Goal: Task Accomplishment & Management: Use online tool/utility

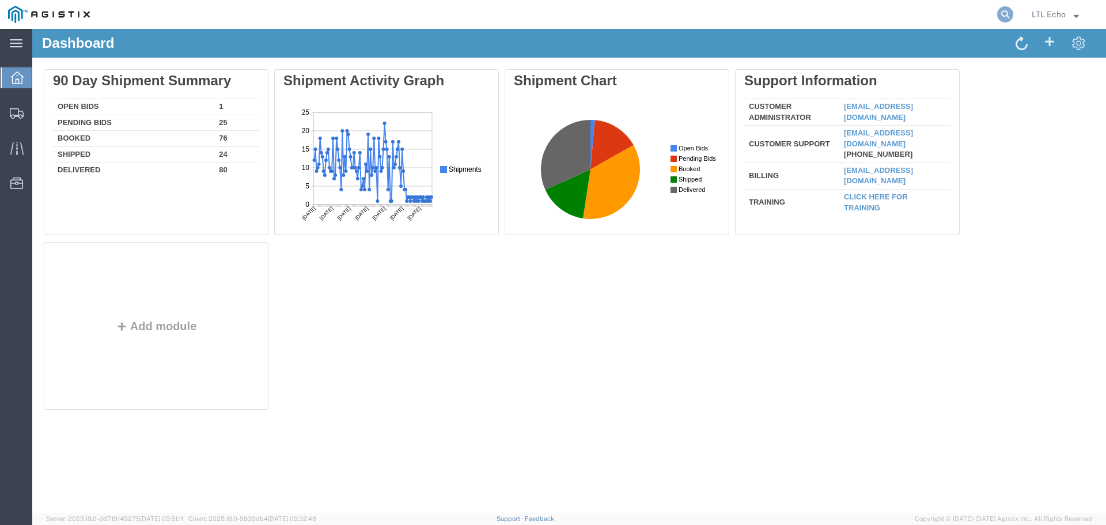
click at [1006, 13] on icon at bounding box center [1005, 14] width 16 height 16
click at [783, 10] on input "search" at bounding box center [822, 15] width 350 height 28
paste input "56777292"
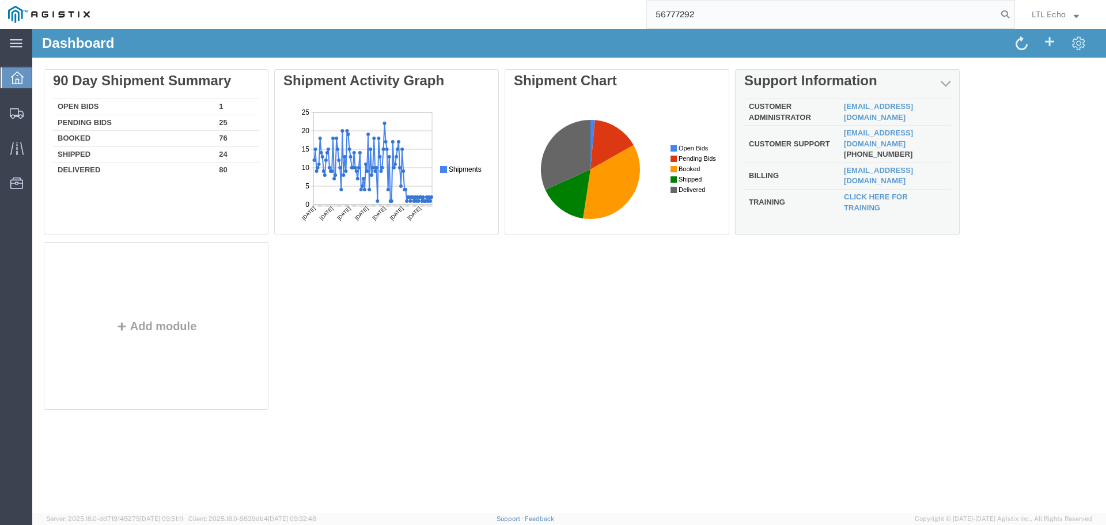
type input "56777292"
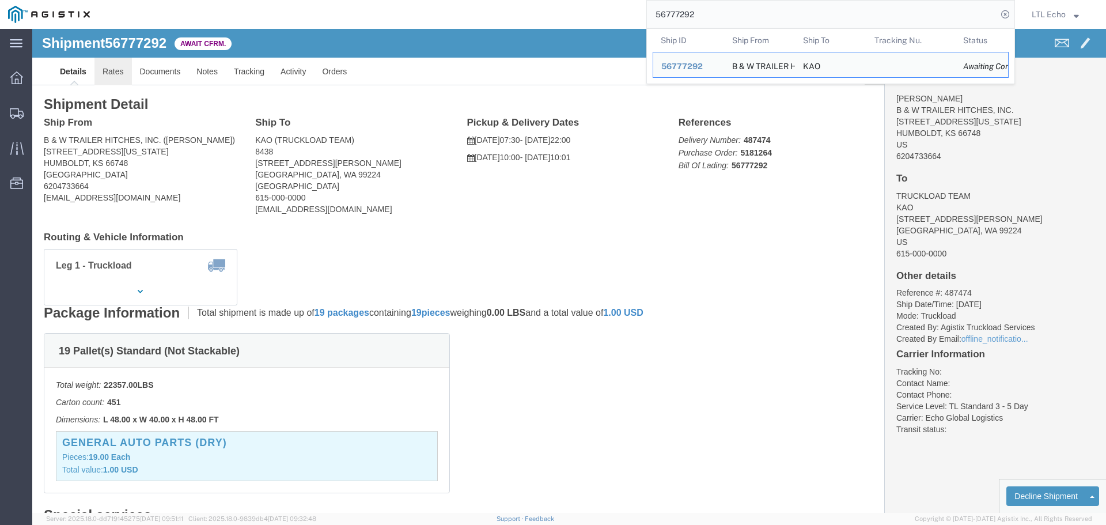
click link "Rates"
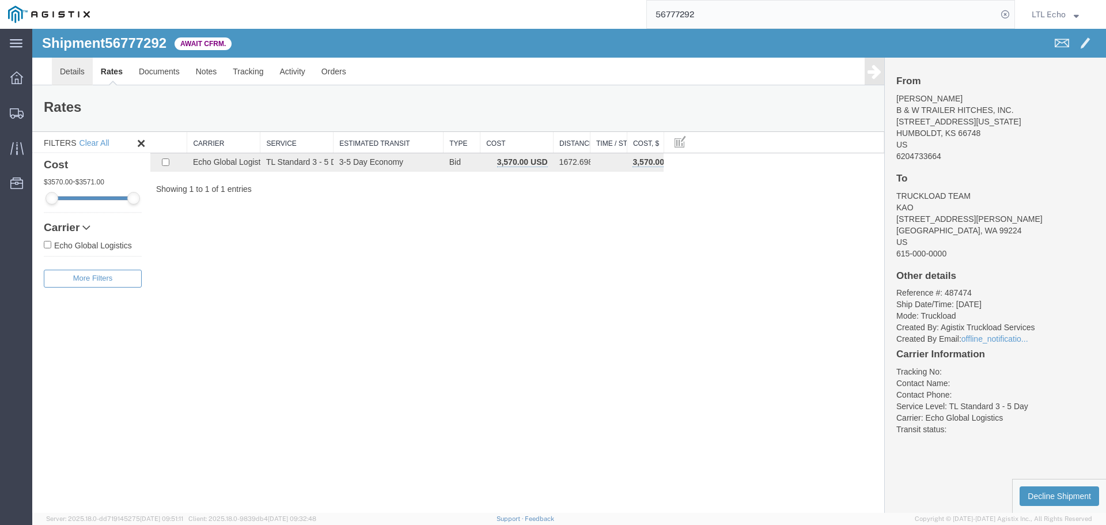
click at [71, 75] on link "Details" at bounding box center [72, 72] width 41 height 28
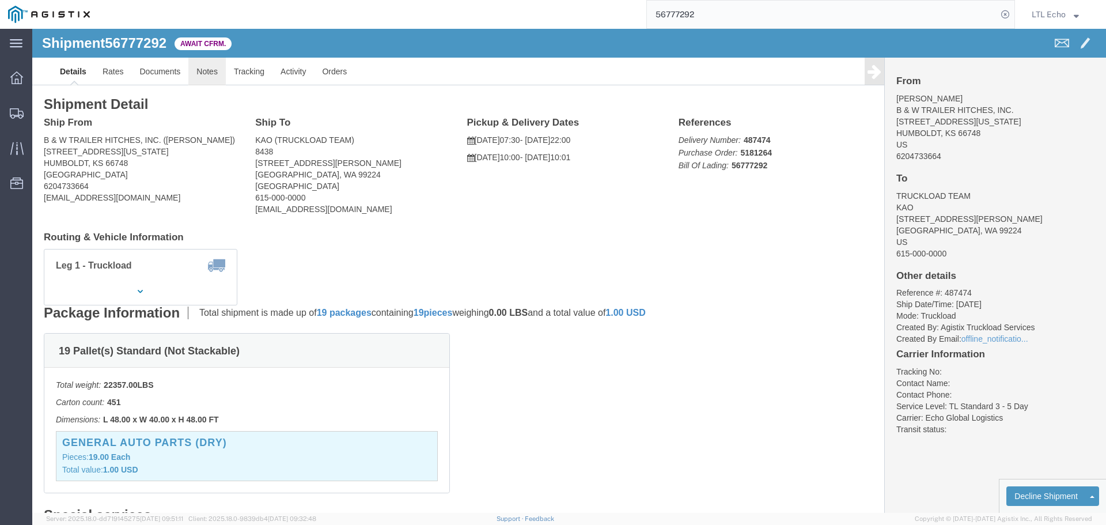
click link "Notes"
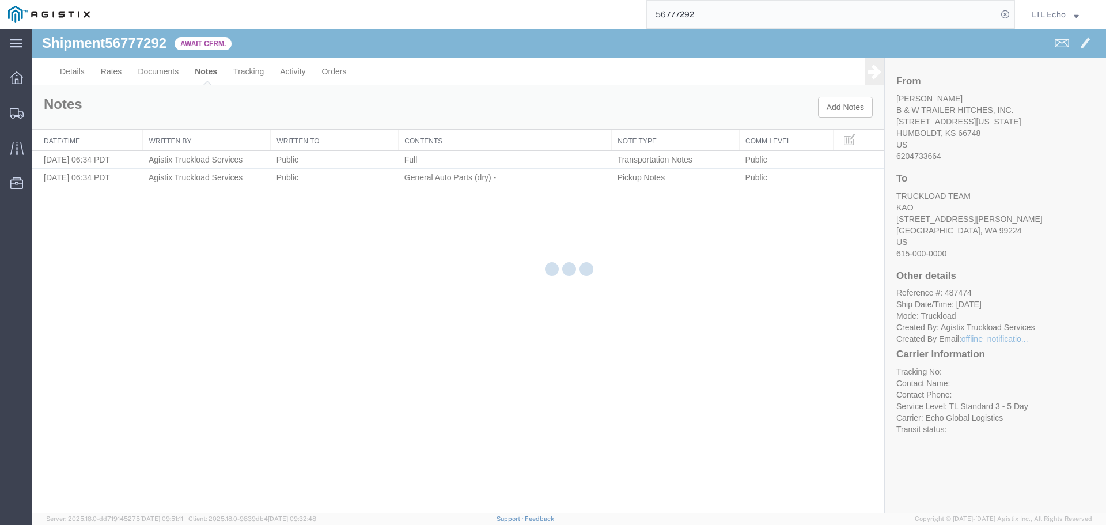
click at [122, 71] on div at bounding box center [569, 271] width 1074 height 484
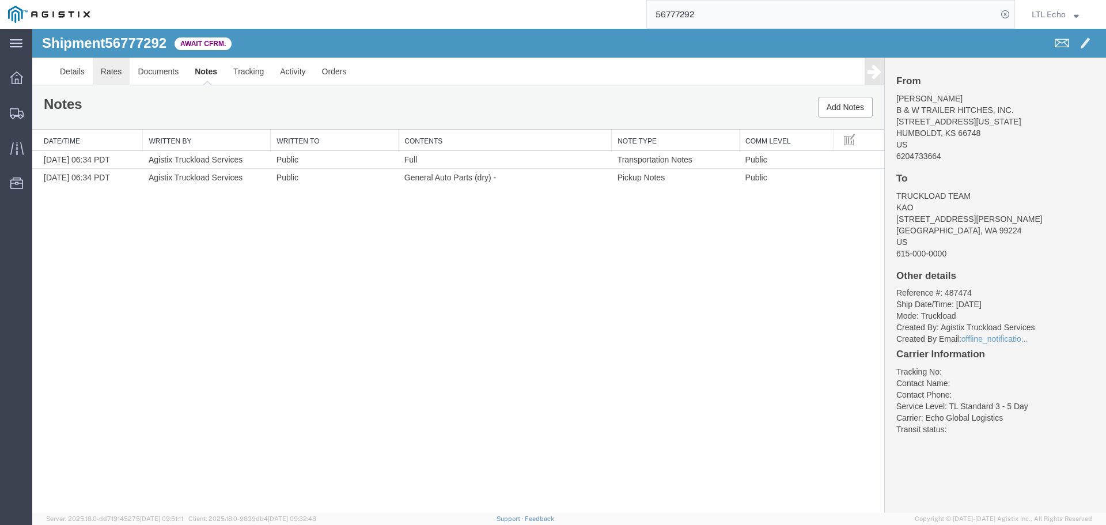
click at [113, 72] on link "Rates" at bounding box center [111, 72] width 37 height 28
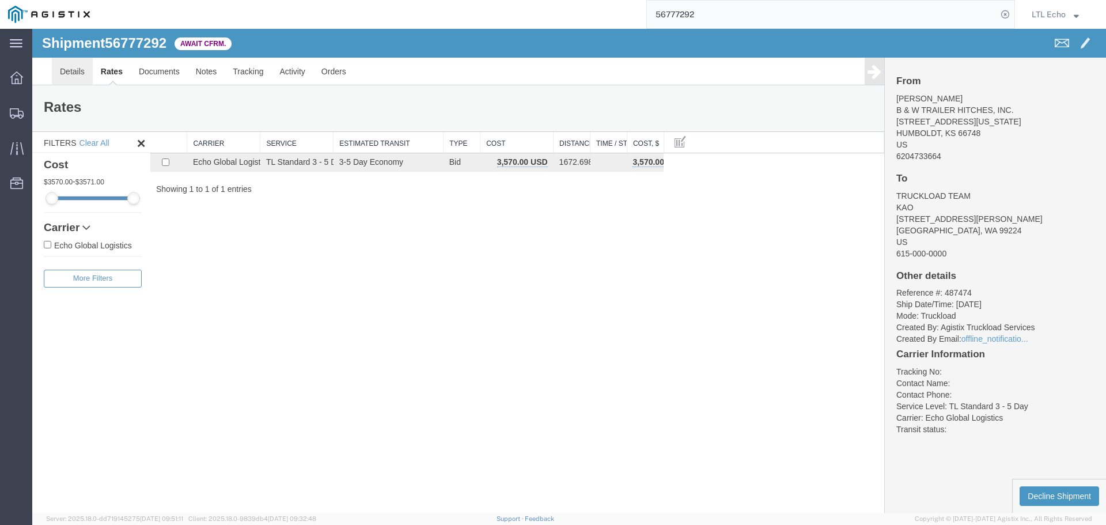
click at [62, 65] on link "Details" at bounding box center [72, 72] width 41 height 28
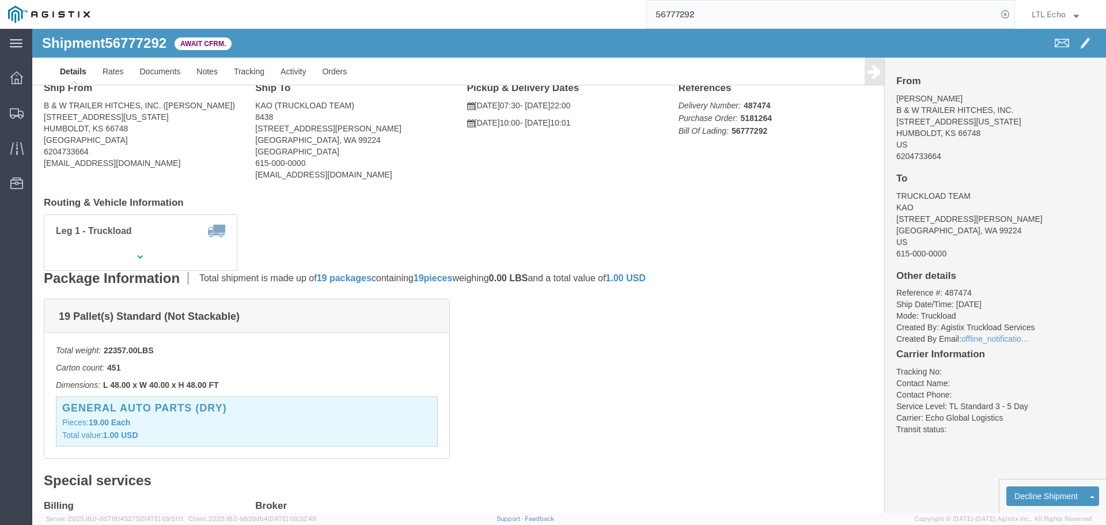
scroll to position [230, 0]
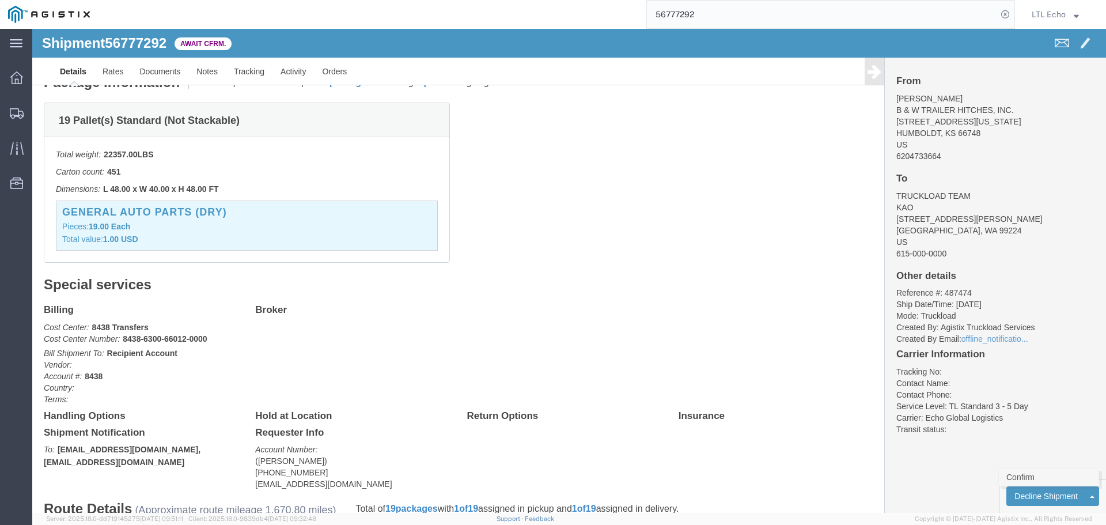
click link "Confirm"
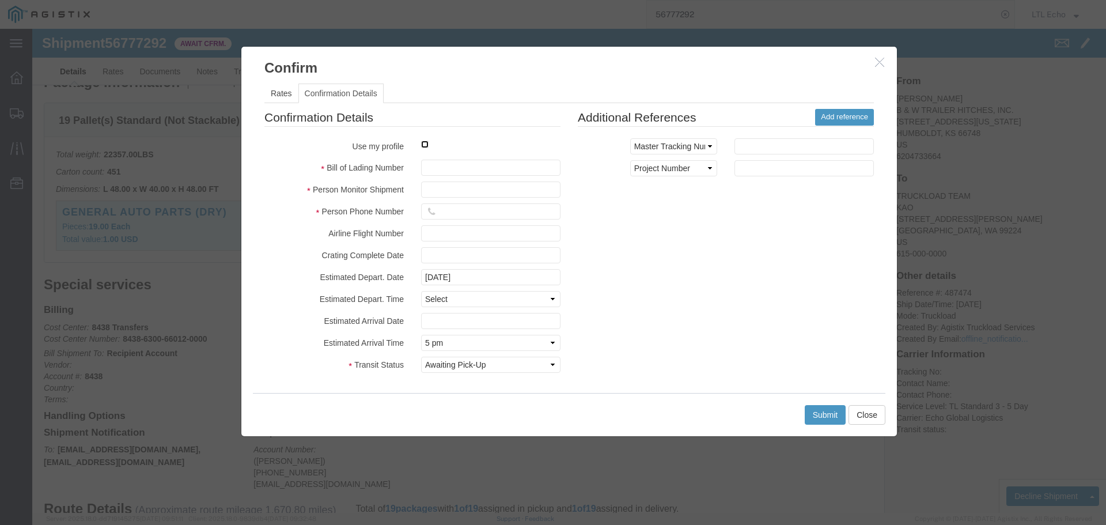
click input "checkbox"
checkbox input "true"
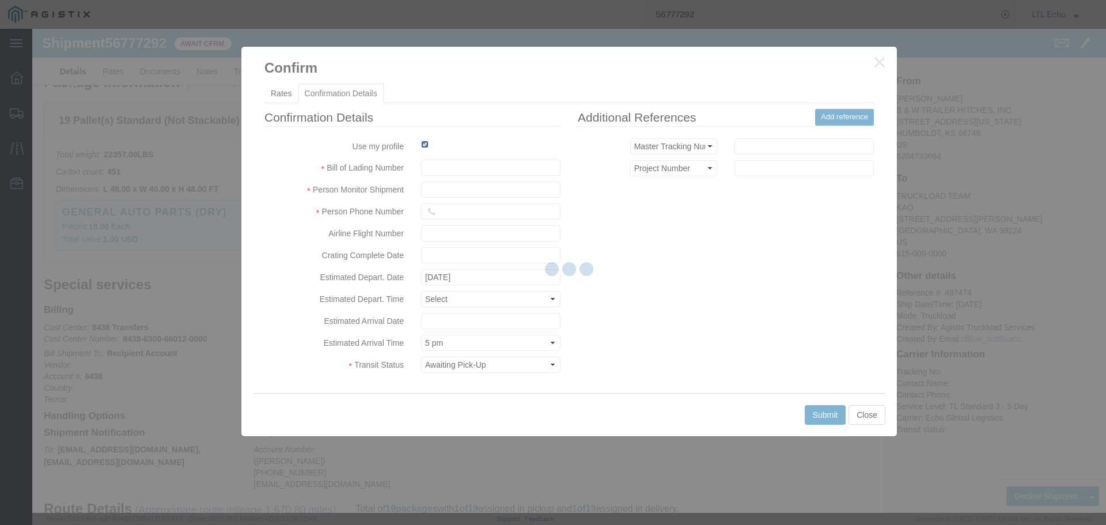
type input "LTL Echo"
type input "+ 8005116111"
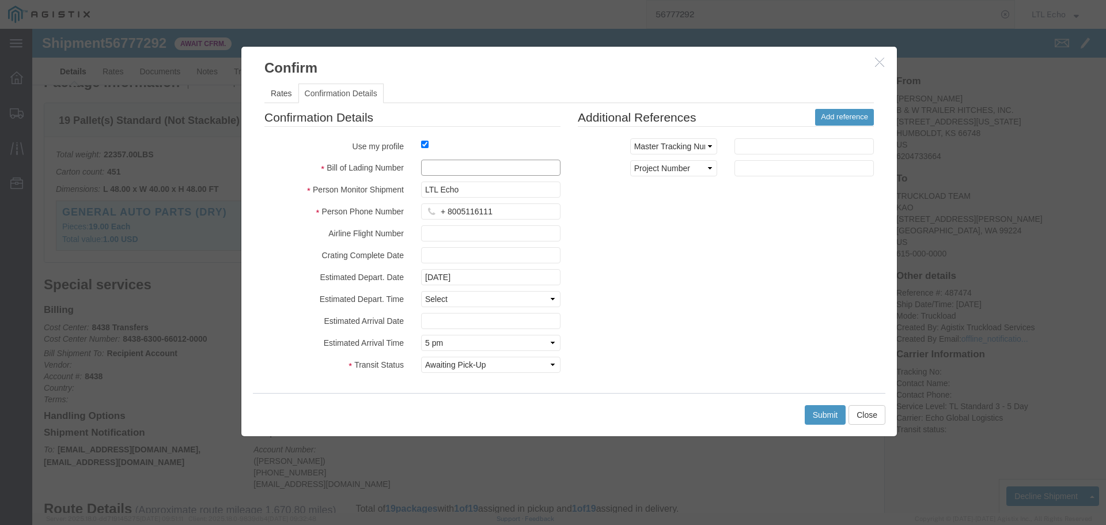
drag, startPoint x: 429, startPoint y: 168, endPoint x: 396, endPoint y: 136, distance: 45.6
click input "text"
paste input "64290368"
type input "64290368"
click button "Submit"
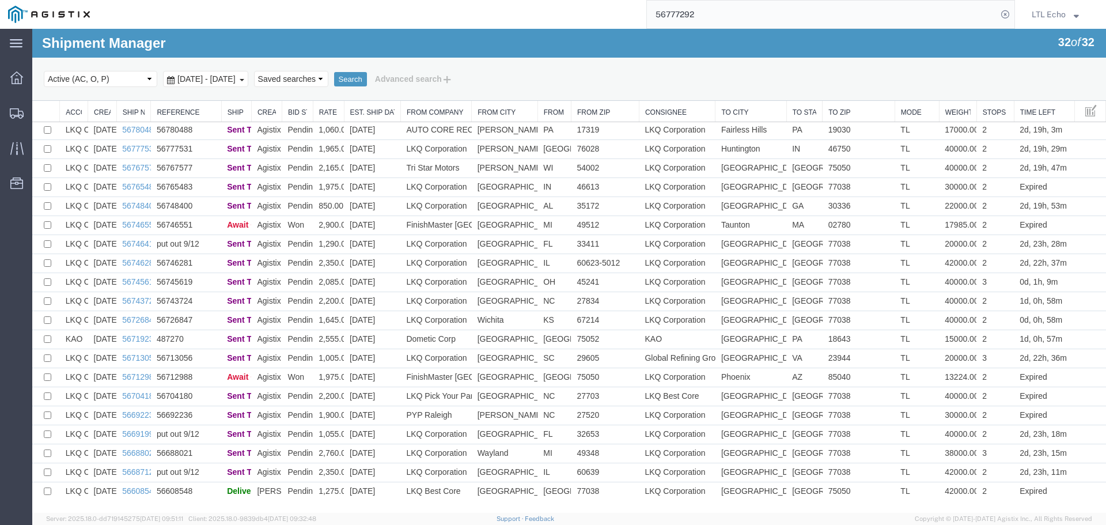
scroll to position [229, 0]
click at [672, 10] on input "56777292" at bounding box center [822, 15] width 350 height 28
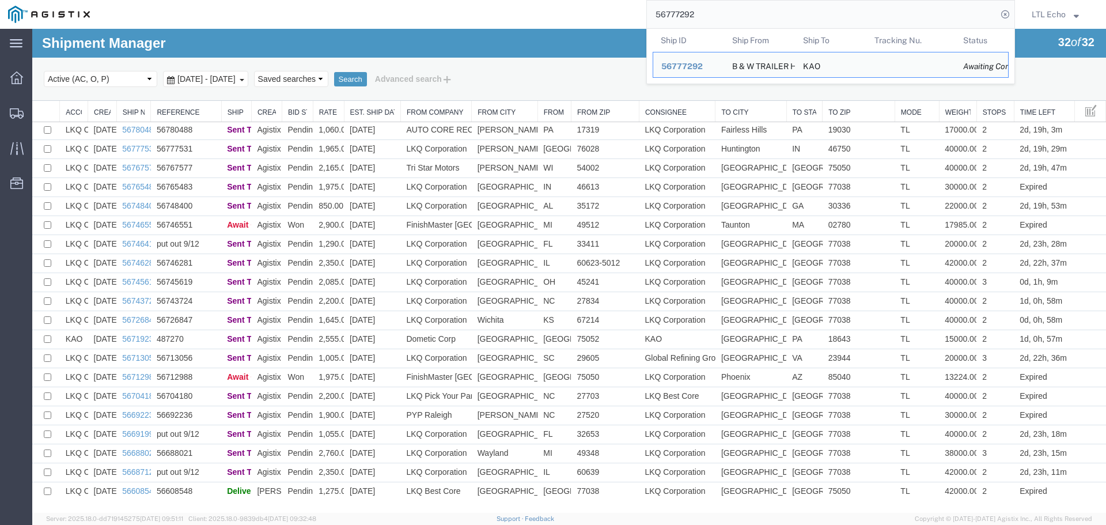
click at [672, 10] on input "56777292" at bounding box center [822, 15] width 350 height 28
paste input "15529"
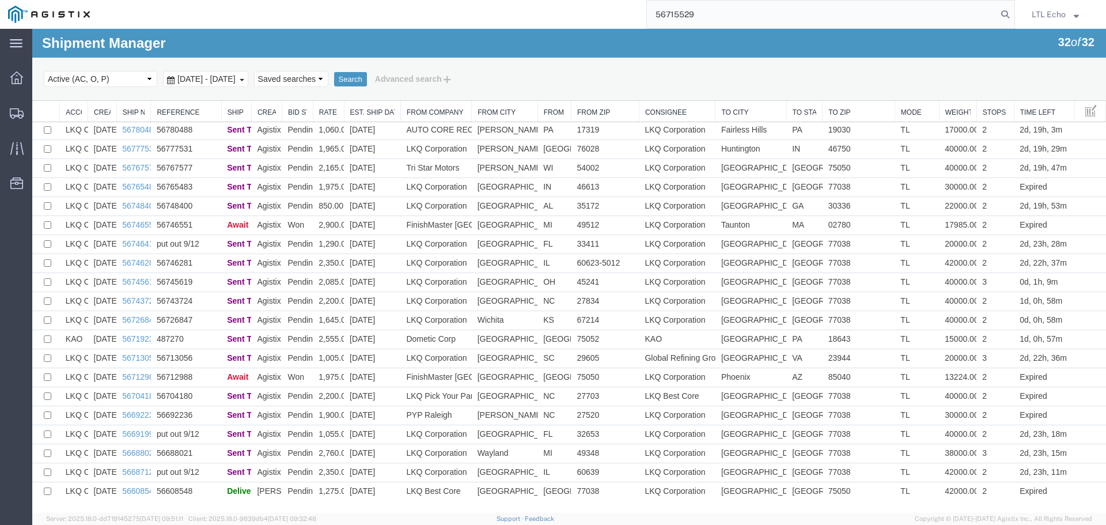
type input "56715529"
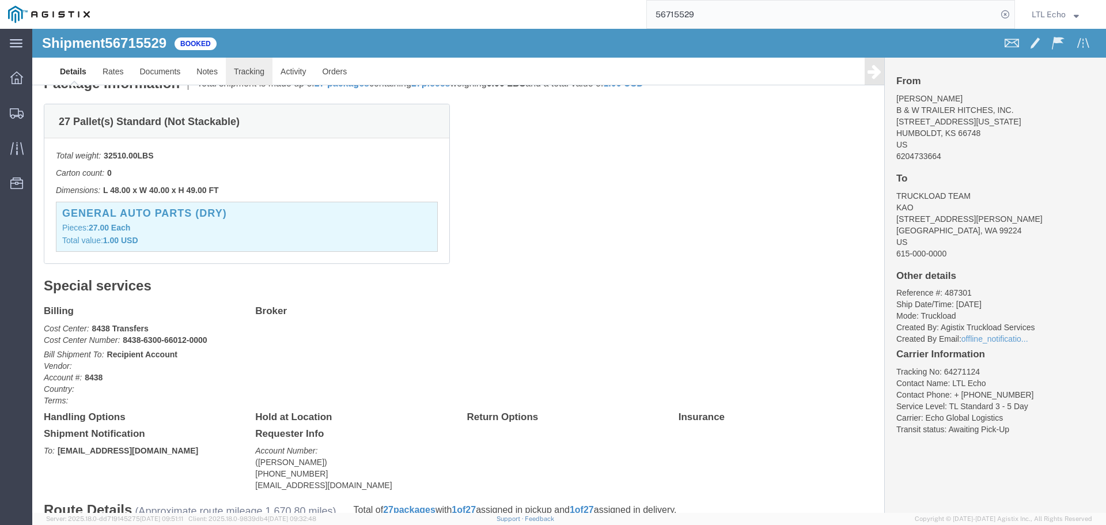
click link "Tracking"
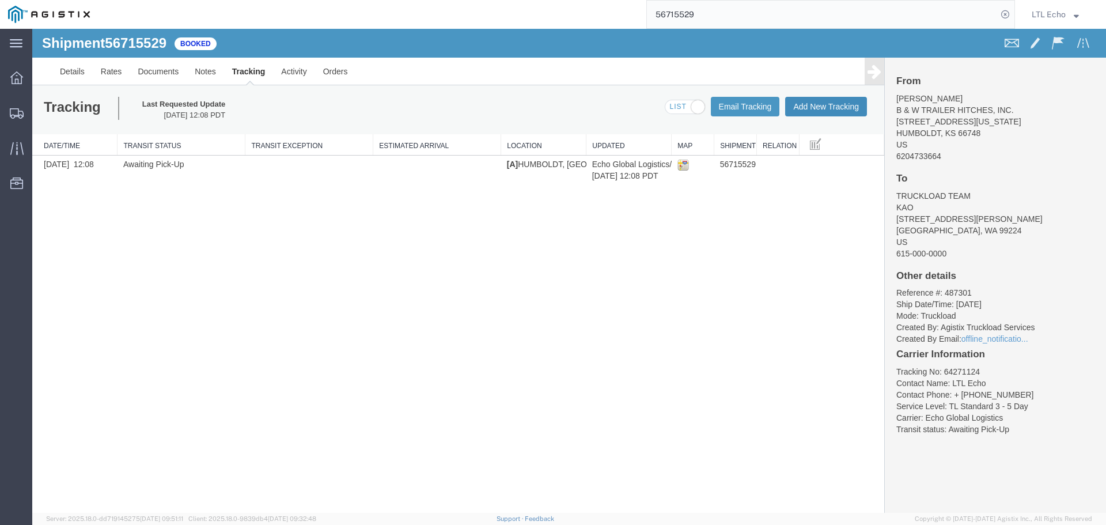
click at [810, 110] on button "Add New Tracking" at bounding box center [826, 107] width 82 height 20
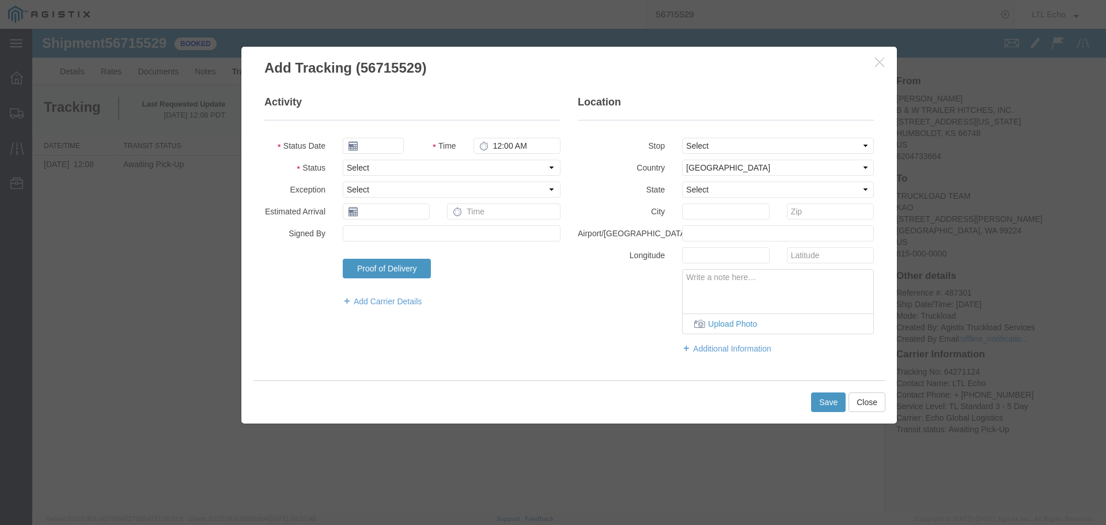
type input "[DATE]"
type input "3:00 PM"
click at [366, 170] on select "Select Arrival Notice Available Arrival Notice Imported Arrive at Delivery Loca…" at bounding box center [452, 168] width 218 height 16
select select "PICKEDUP"
click at [366, 170] on select "Select Arrival Notice Available Arrival Notice Imported Arrive at Delivery Loca…" at bounding box center [452, 168] width 218 height 16
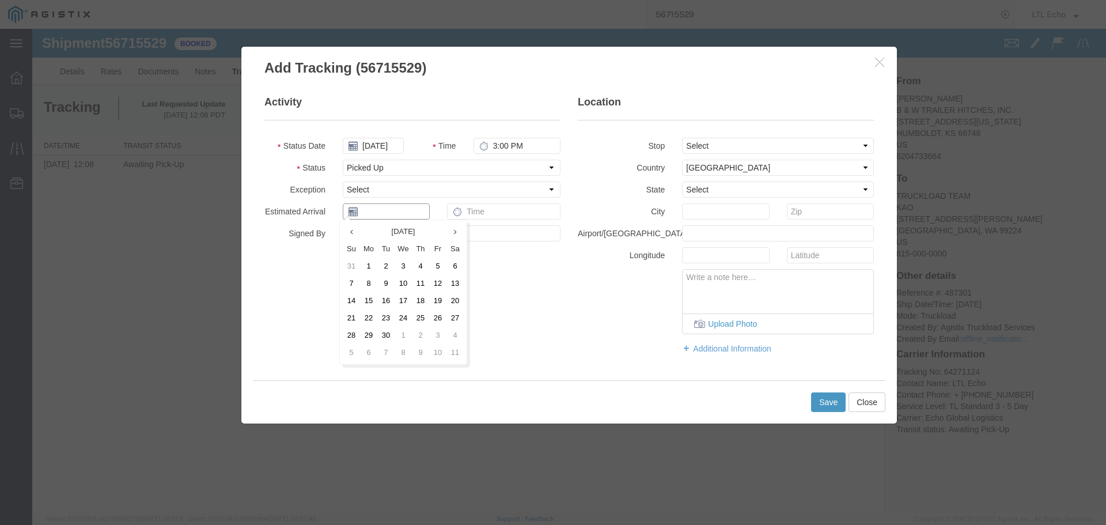
click at [375, 210] on input "text" at bounding box center [386, 211] width 87 height 16
click at [439, 287] on td "12" at bounding box center [437, 283] width 17 height 17
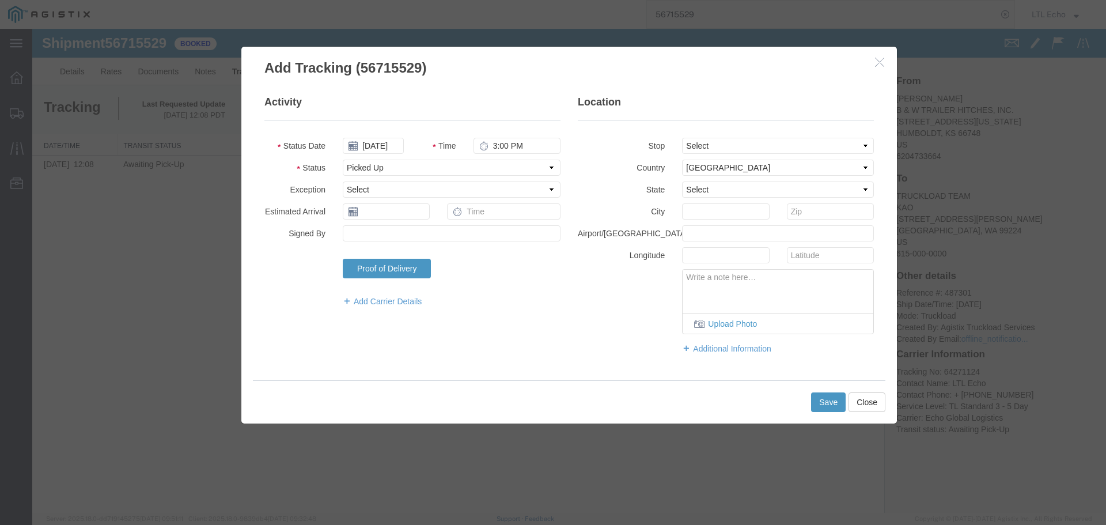
type input "[DATE]"
drag, startPoint x: 824, startPoint y: 398, endPoint x: 556, endPoint y: 249, distance: 307.0
click at [824, 398] on button "Save" at bounding box center [828, 402] width 35 height 20
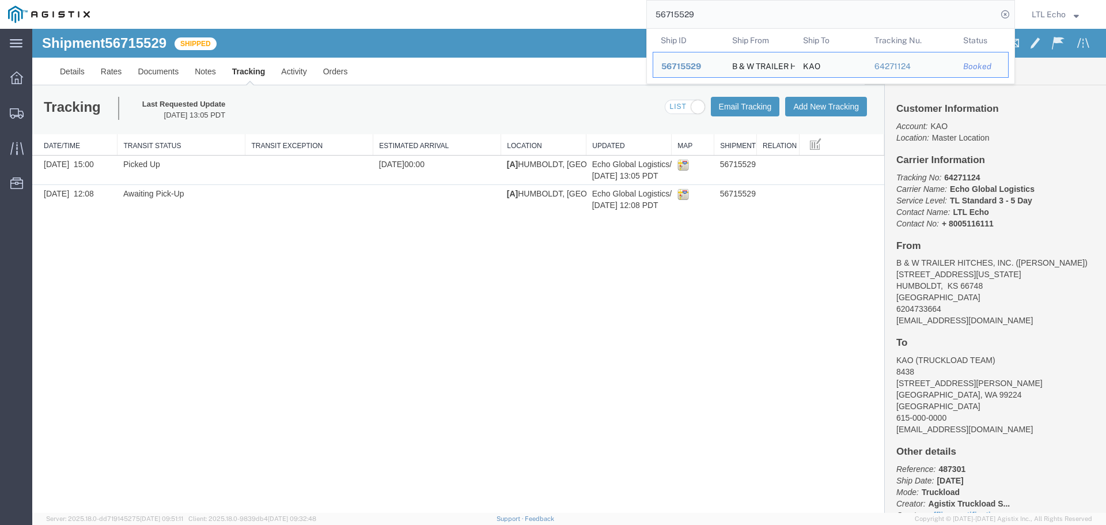
click at [681, 12] on input "56715529" at bounding box center [822, 15] width 350 height 28
paste input "80018"
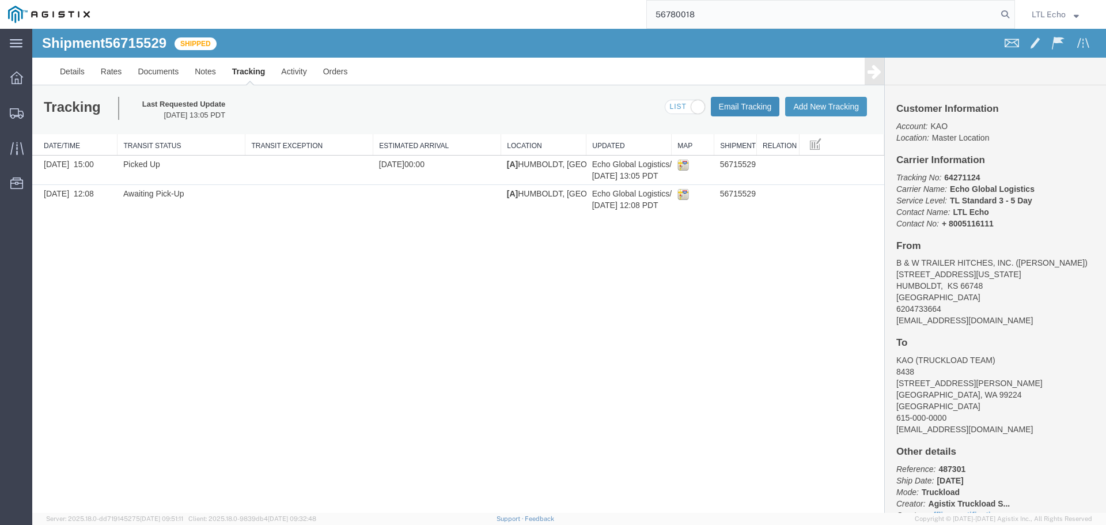
type input "56780018"
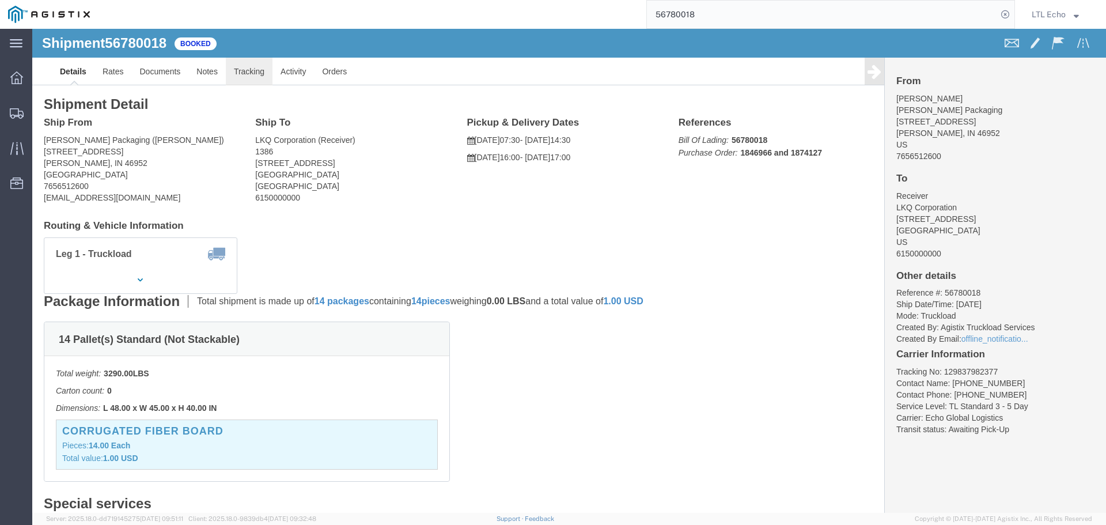
click link "Tracking"
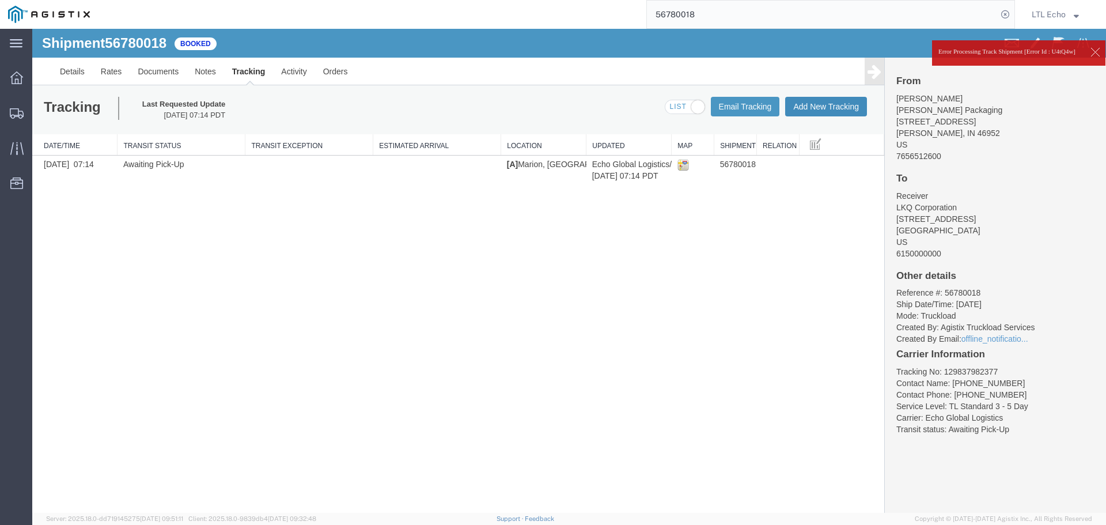
click at [832, 105] on button "Add New Tracking" at bounding box center [826, 107] width 82 height 20
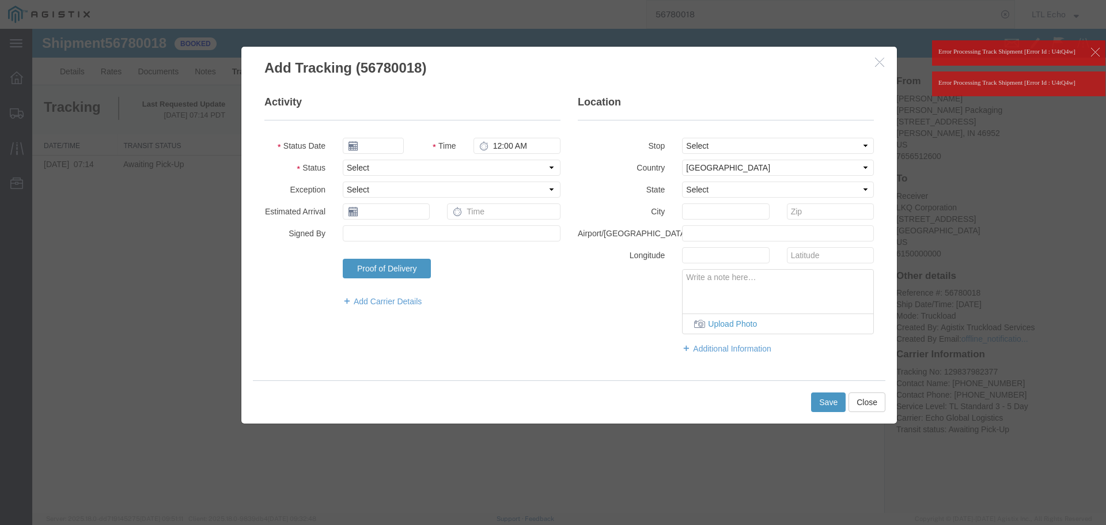
type input "[DATE]"
type input "3:00 PM"
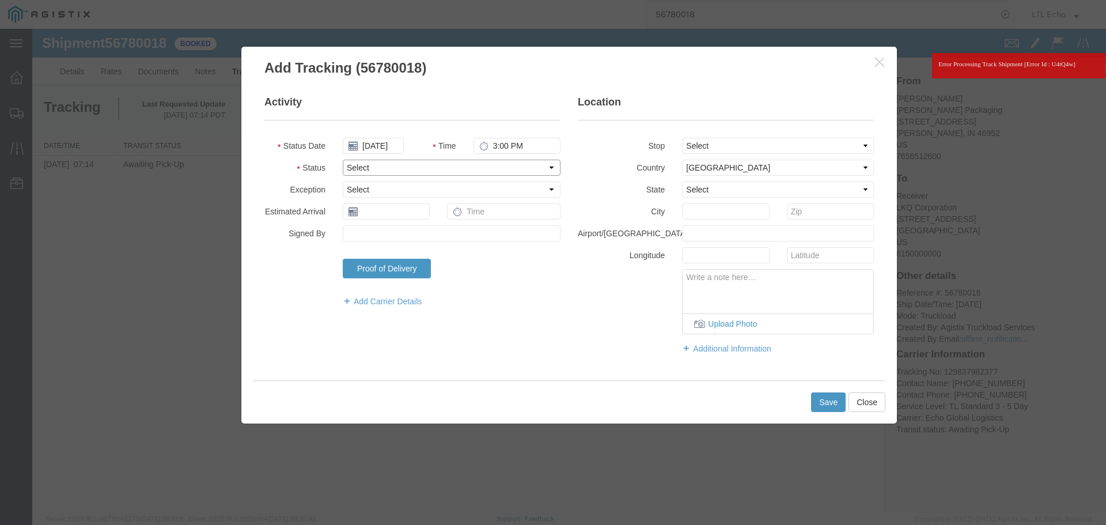
click at [377, 166] on select "Select Arrival Notice Available Arrival Notice Imported Arrive at Delivery Loca…" at bounding box center [452, 168] width 218 height 16
select select "PICKEDUP"
click at [377, 166] on select "Select Arrival Notice Available Arrival Notice Imported Arrive at Delivery Loca…" at bounding box center [452, 168] width 218 height 16
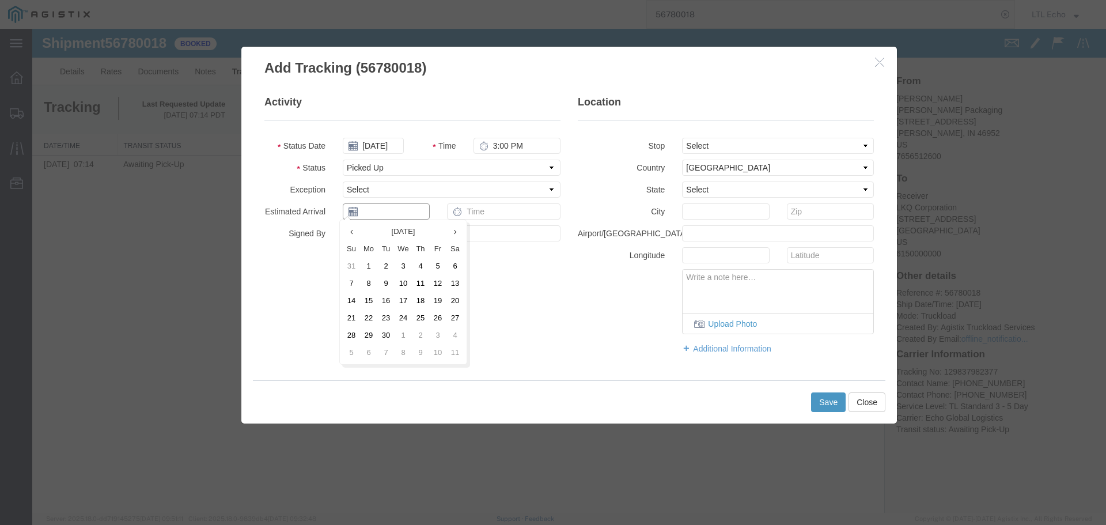
click at [392, 218] on input "text" at bounding box center [386, 211] width 87 height 16
click at [438, 287] on td "12" at bounding box center [437, 283] width 17 height 17
type input "[DATE]"
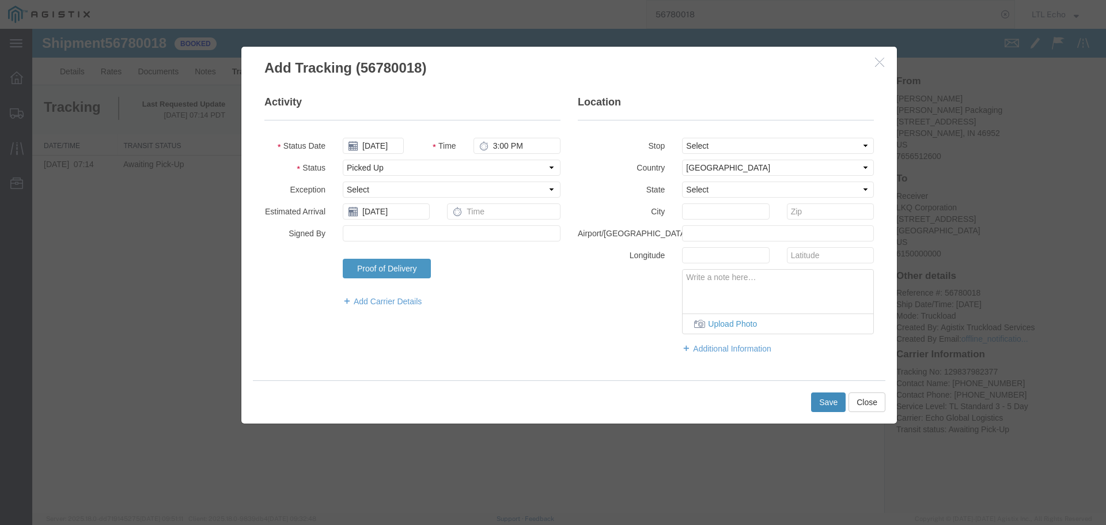
click at [831, 405] on button "Save" at bounding box center [828, 402] width 35 height 20
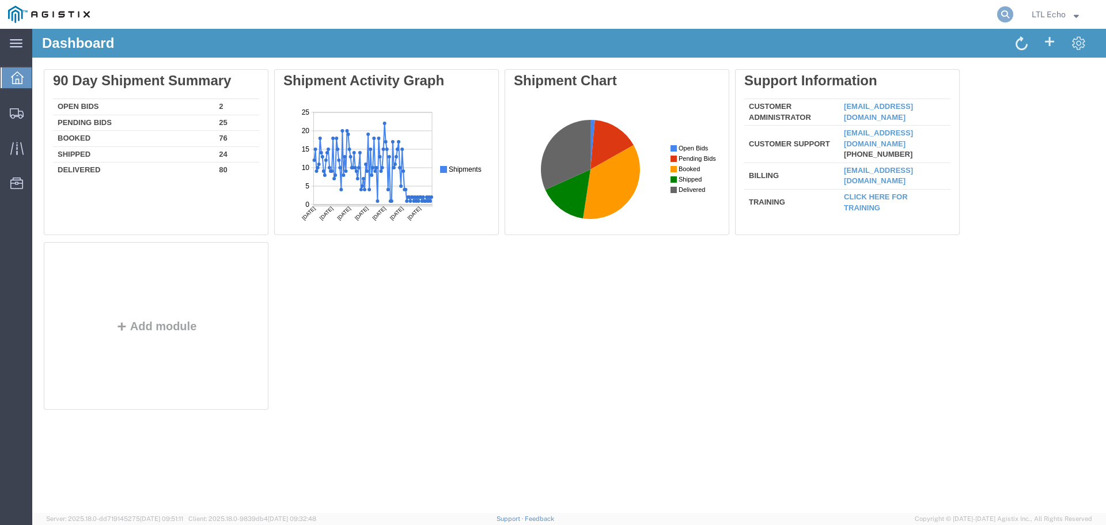
click at [1002, 14] on icon at bounding box center [1005, 14] width 16 height 16
paste input "56791254"
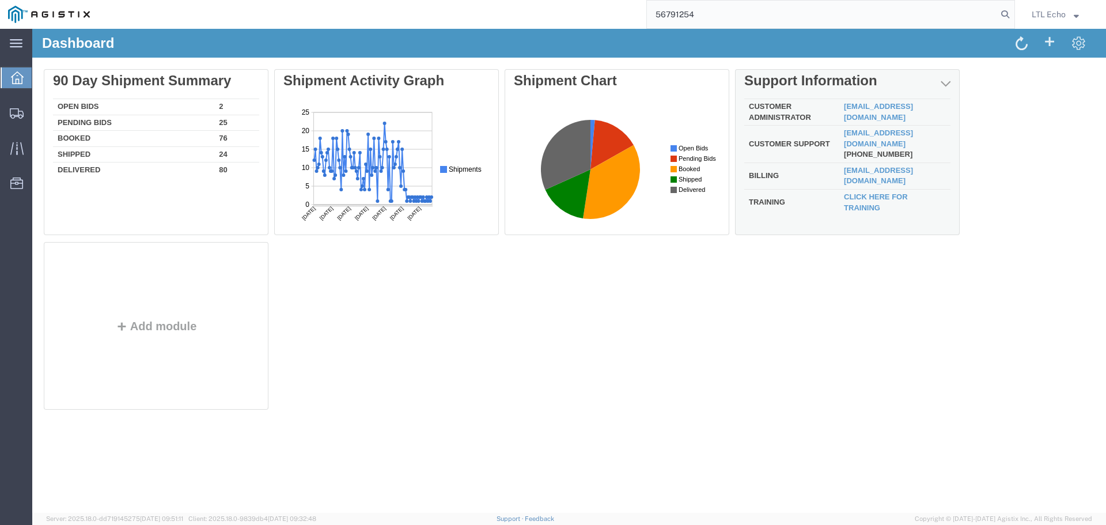
type input "56791254"
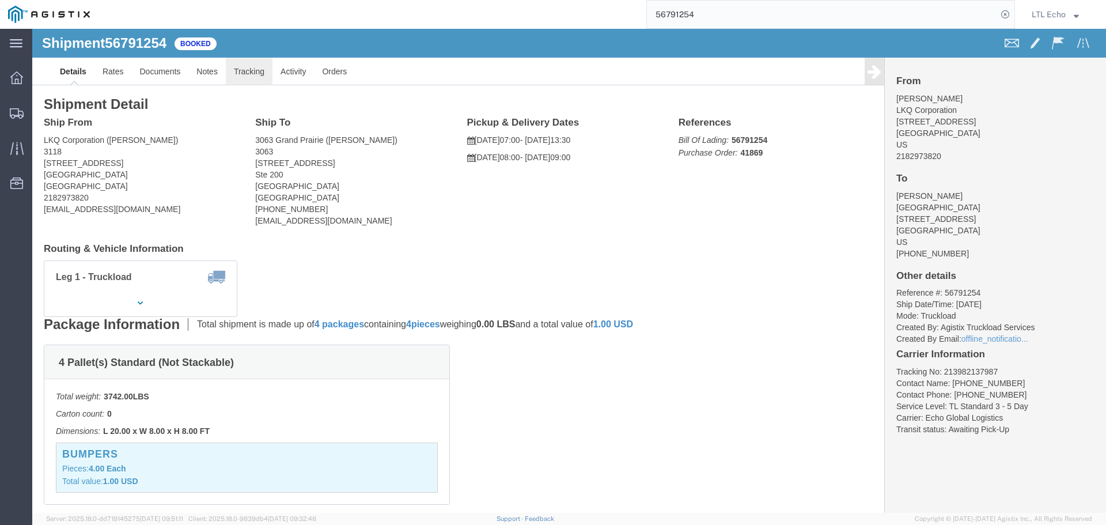
click link "Tracking"
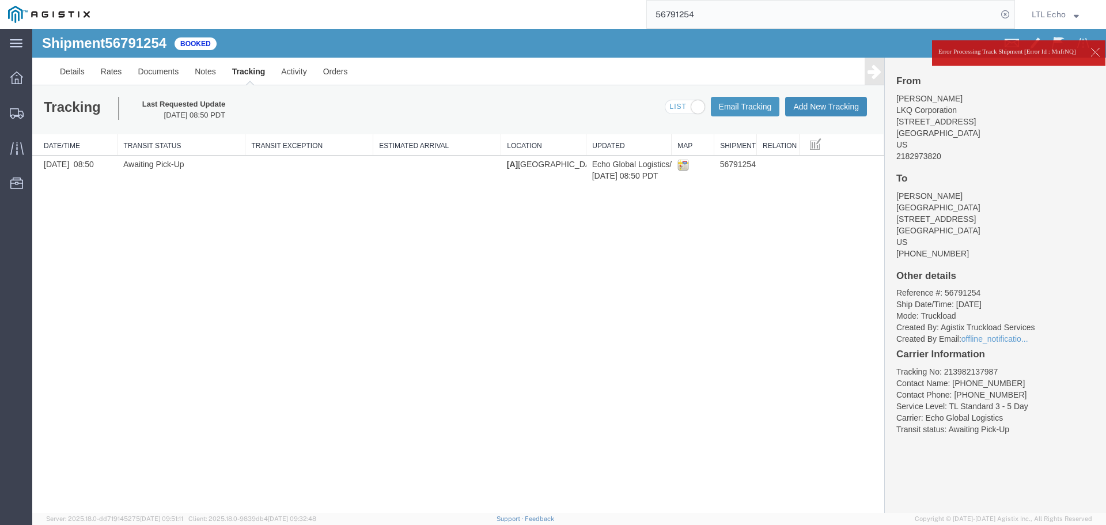
click at [825, 105] on button "Add New Tracking" at bounding box center [826, 107] width 82 height 20
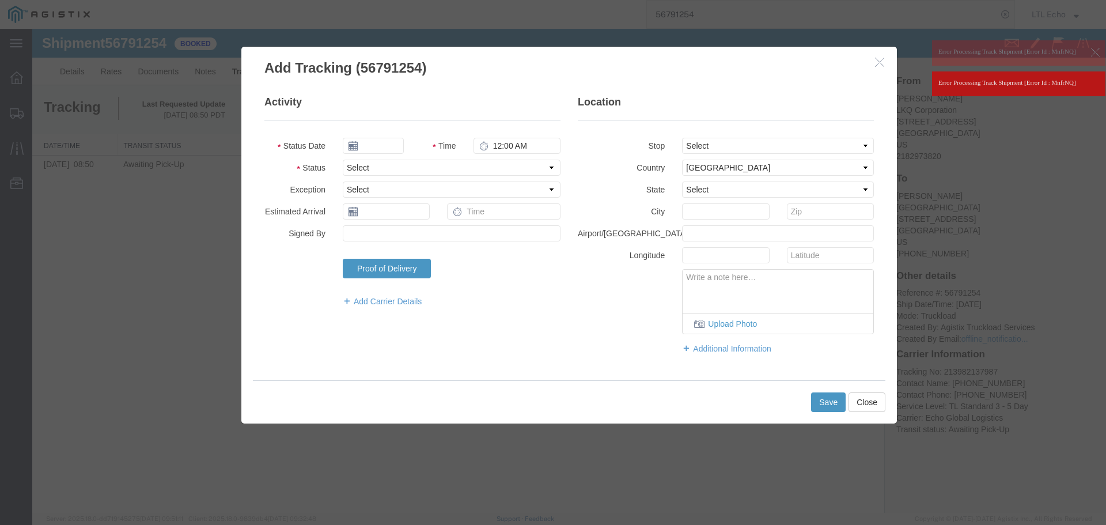
type input "[DATE]"
type input "3:00 PM"
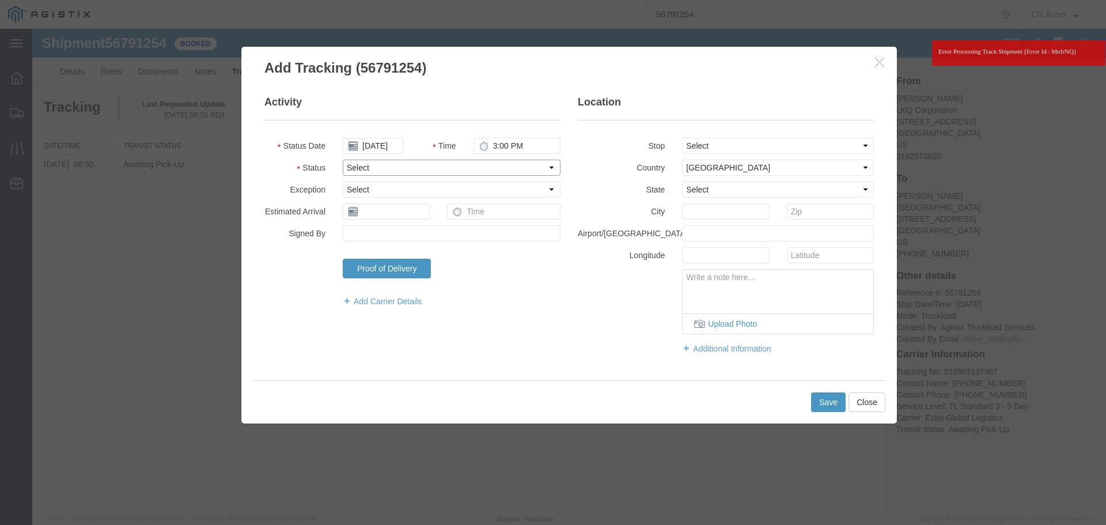
click at [389, 169] on select "Select Arrival Notice Available Arrival Notice Imported Arrive at Delivery Loca…" at bounding box center [452, 168] width 218 height 16
select select "PICKEDUP"
click at [389, 169] on select "Select Arrival Notice Available Arrival Notice Imported Arrive at Delivery Loca…" at bounding box center [452, 168] width 218 height 16
click at [388, 213] on input "text" at bounding box center [386, 211] width 87 height 16
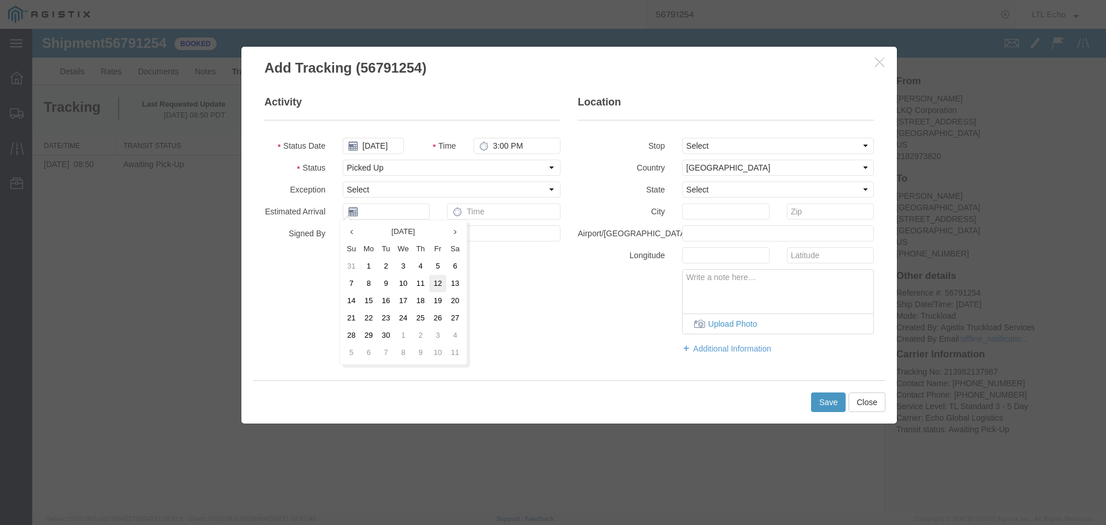
click at [442, 289] on td "12" at bounding box center [437, 283] width 17 height 17
type input "[DATE]"
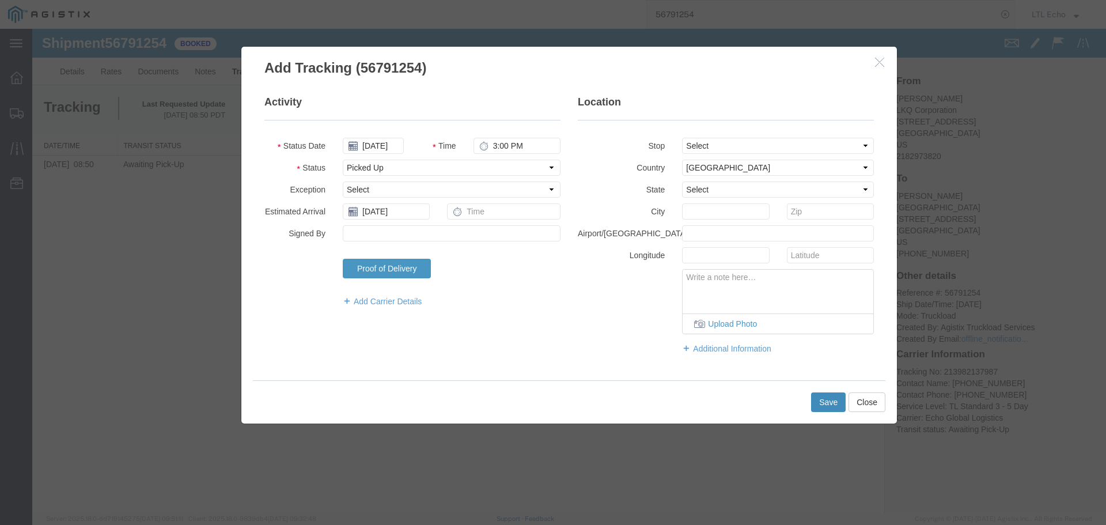
click at [829, 404] on button "Save" at bounding box center [828, 402] width 35 height 20
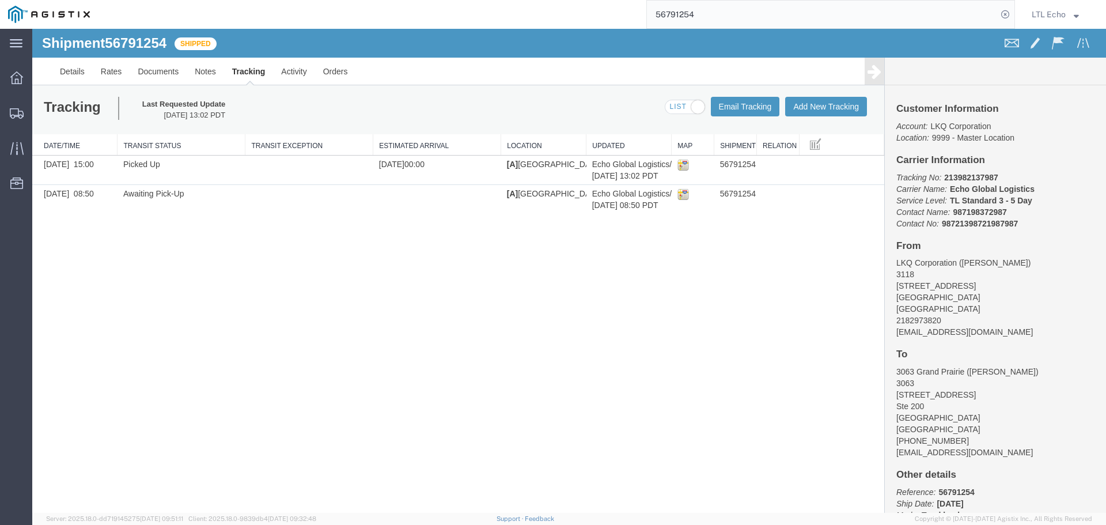
click at [675, 14] on input "56791254" at bounding box center [822, 15] width 350 height 28
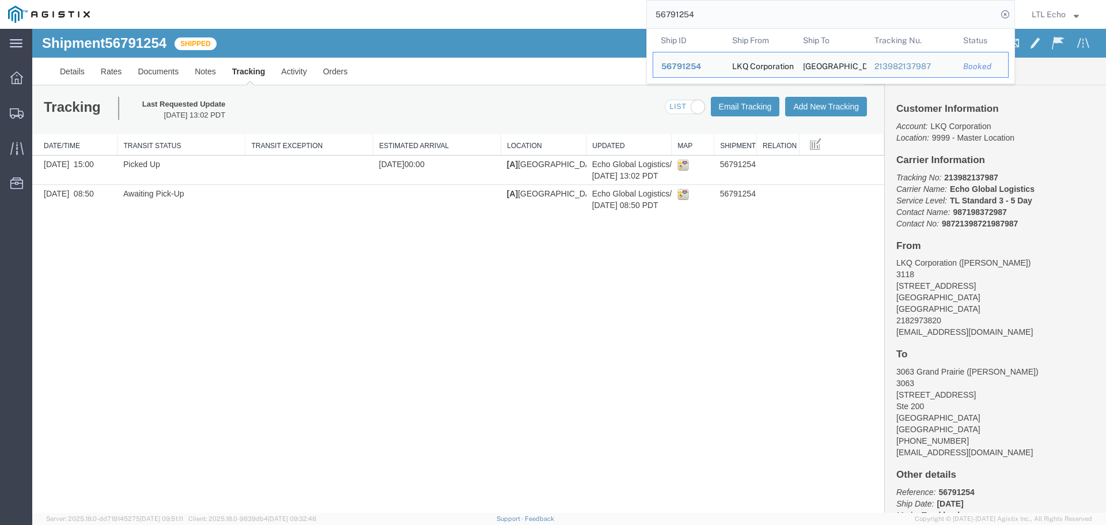
click at [675, 14] on input "56791254" at bounding box center [822, 15] width 350 height 28
paste input "44722"
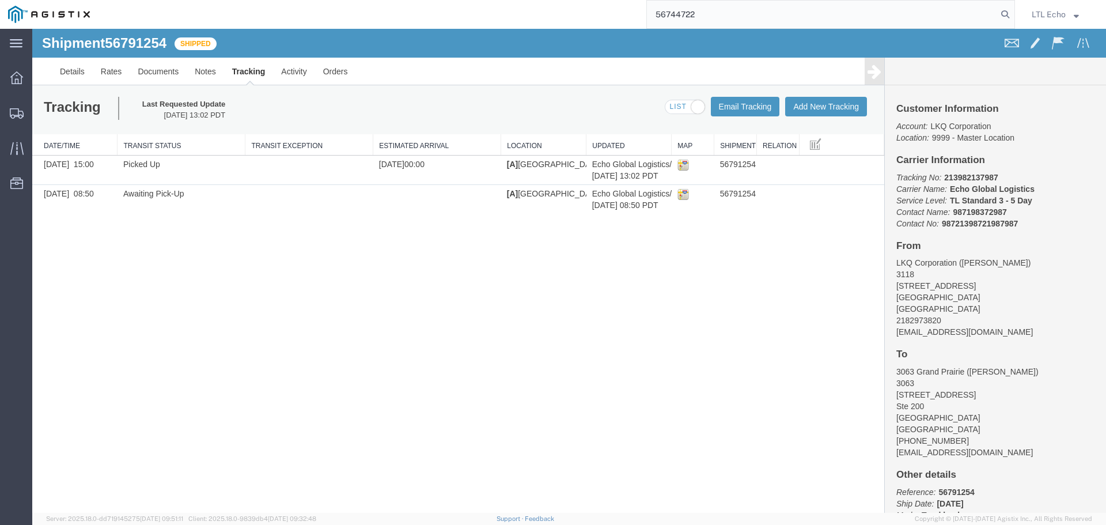
type input "56744722"
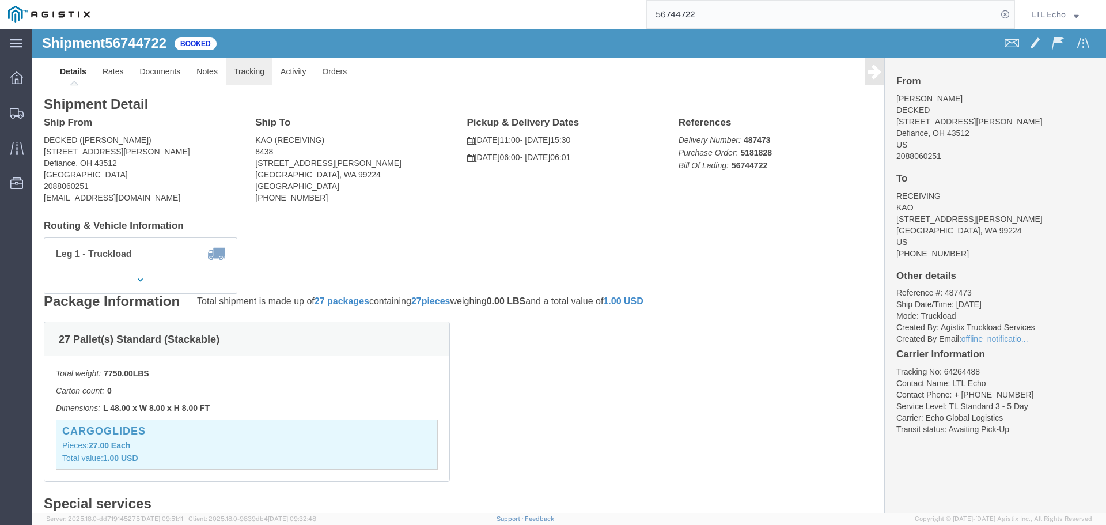
click link "Tracking"
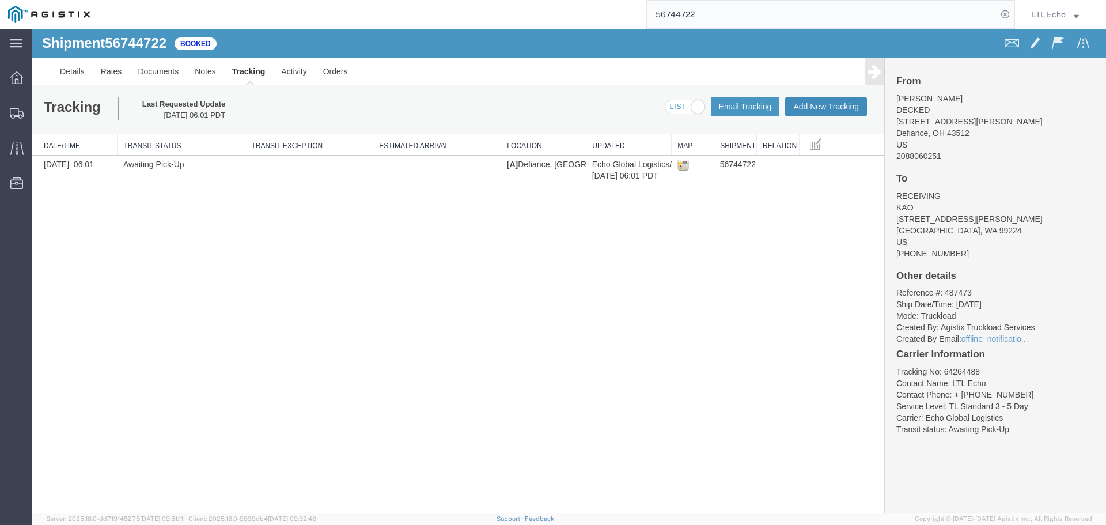
click at [817, 109] on button "Add New Tracking" at bounding box center [826, 107] width 82 height 20
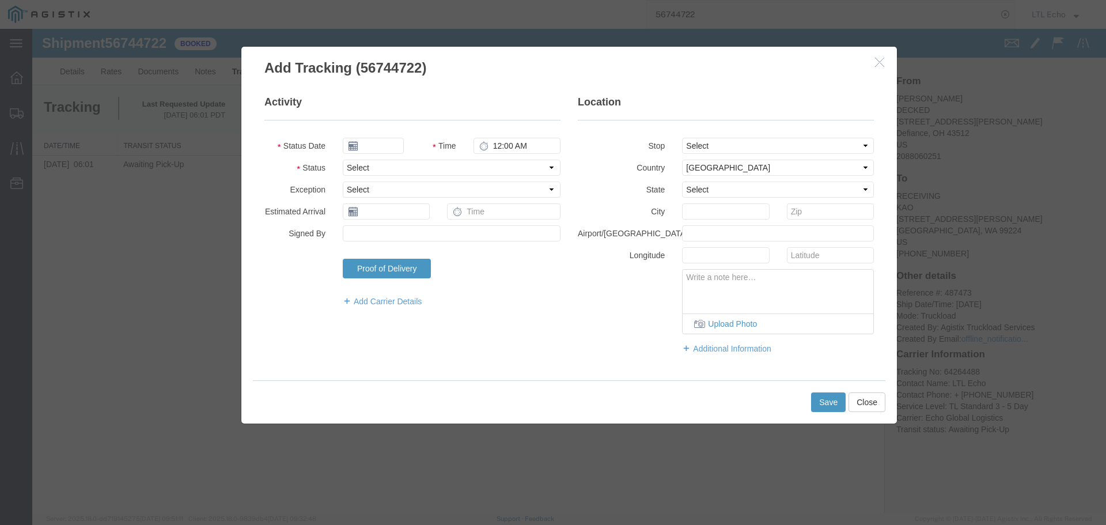
type input "[DATE]"
type input "3:00 PM"
click at [370, 166] on select "Select Arrival Notice Available Arrival Notice Imported Arrive at Delivery Loca…" at bounding box center [452, 168] width 218 height 16
select select "PICKEDUP"
click at [370, 166] on select "Select Arrival Notice Available Arrival Notice Imported Arrive at Delivery Loca…" at bounding box center [452, 168] width 218 height 16
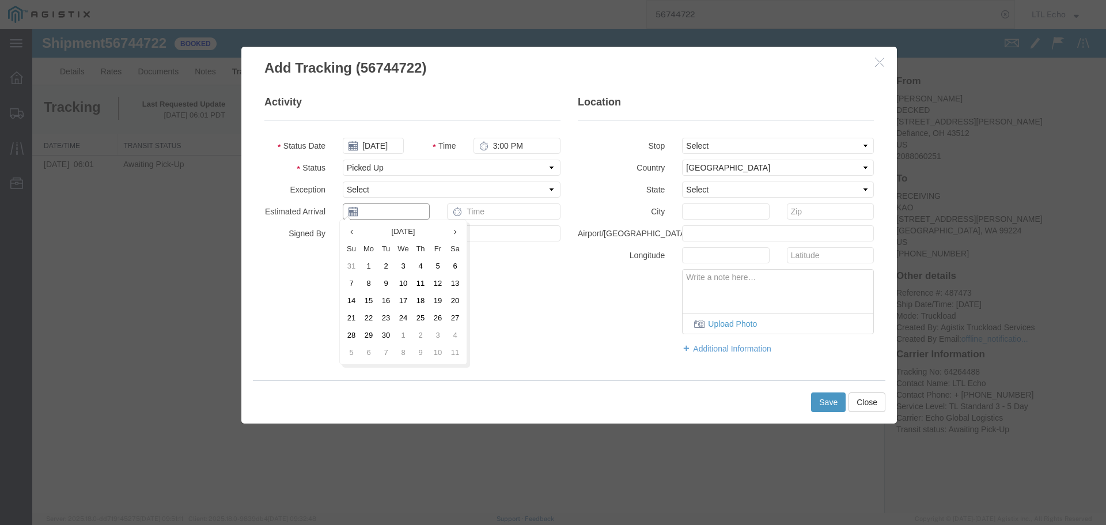
click at [376, 219] on body "Shipment 56744722 1 of 1 Booked Details Rates Documents Notes Tracking Activity…" at bounding box center [569, 251] width 1074 height 445
click at [437, 280] on td "12" at bounding box center [437, 283] width 17 height 17
type input "[DATE]"
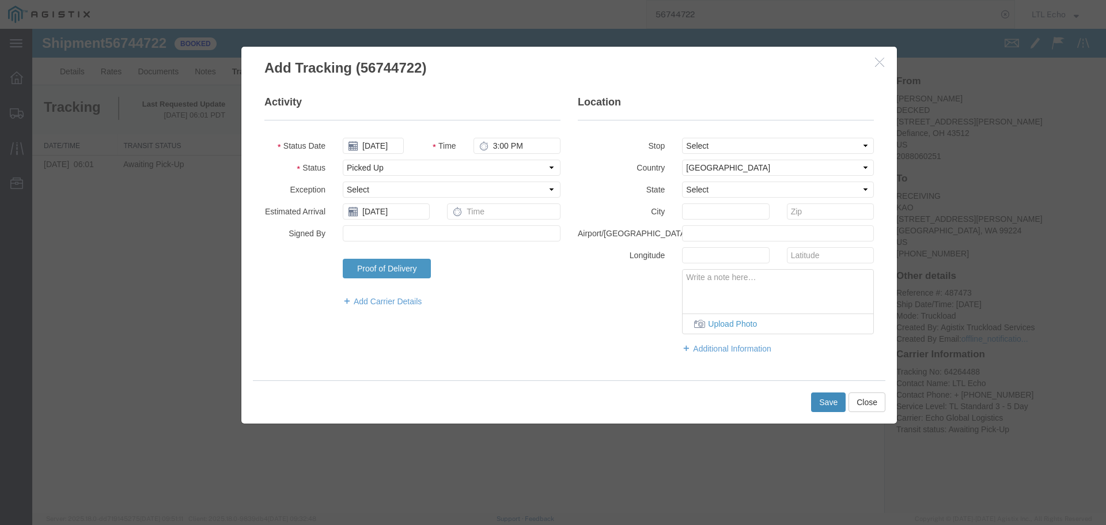
click at [832, 396] on button "Save" at bounding box center [828, 402] width 35 height 20
